Goal: Use online tool/utility: Utilize a website feature to perform a specific function

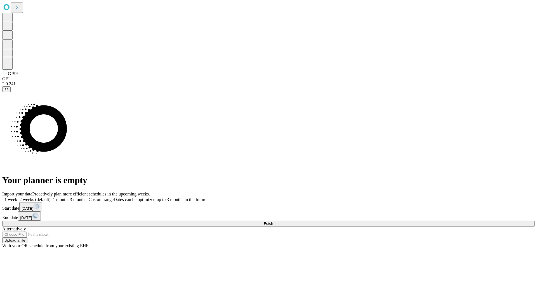
click at [273, 222] on span "Fetch" at bounding box center [268, 224] width 9 height 4
